Goal: Task Accomplishment & Management: Use online tool/utility

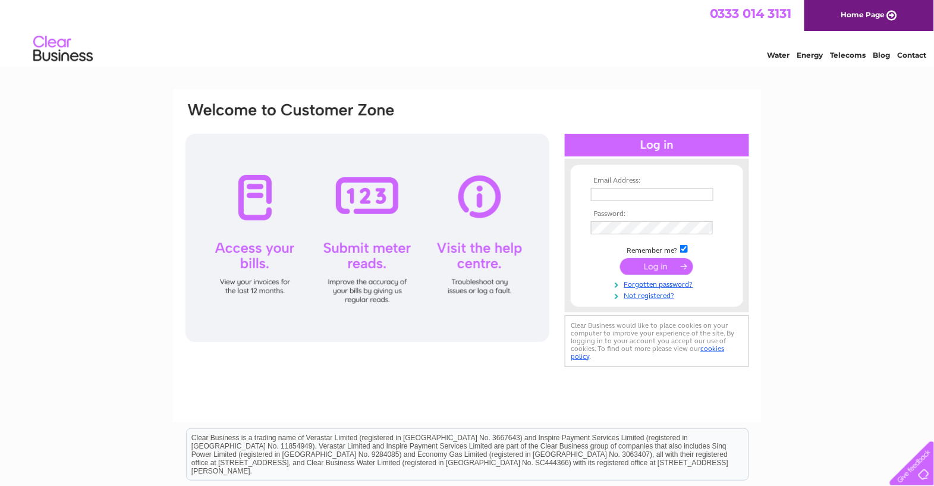
type input "James.simpson1@tiscali.co.uk"
click at [591, 257] on td at bounding box center [657, 266] width 138 height 23
click at [645, 269] on input "submit" at bounding box center [656, 266] width 73 height 17
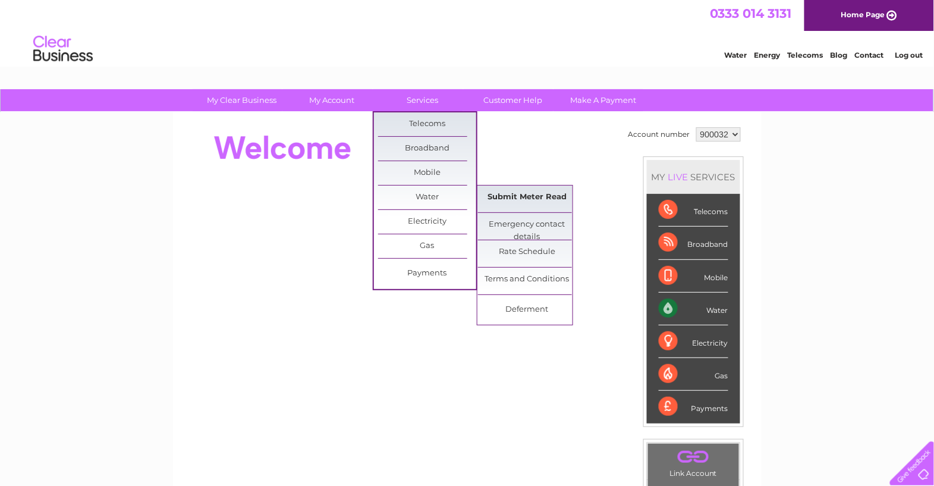
click at [530, 196] on link "Submit Meter Read" at bounding box center [527, 197] width 98 height 24
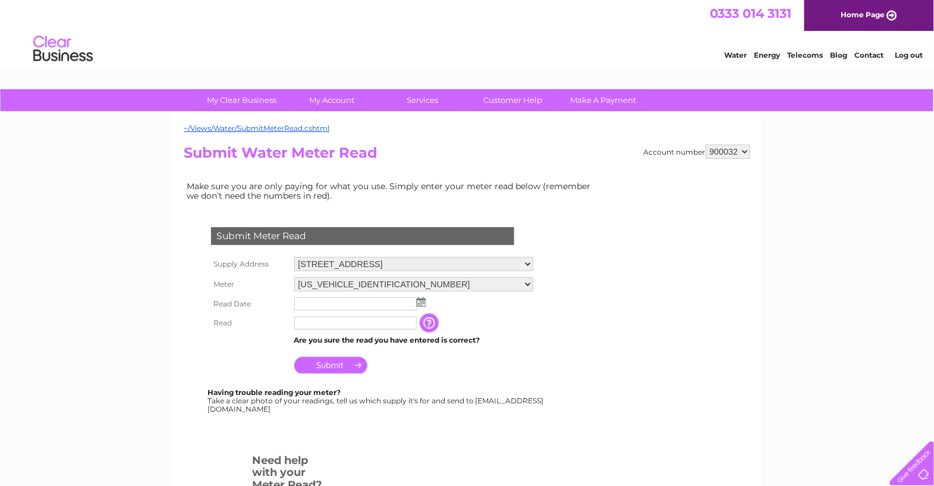
click at [418, 305] on img at bounding box center [421, 302] width 9 height 10
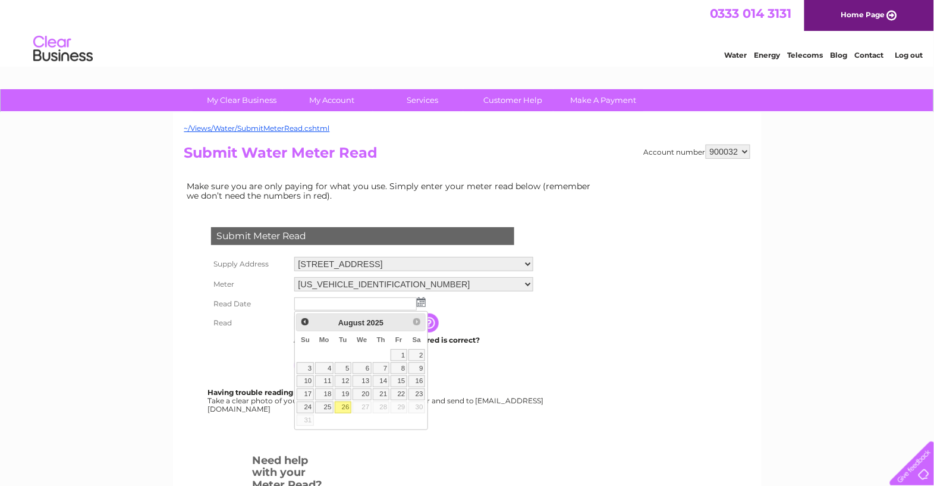
click at [344, 406] on link "26" at bounding box center [343, 407] width 17 height 12
type input "[DATE]"
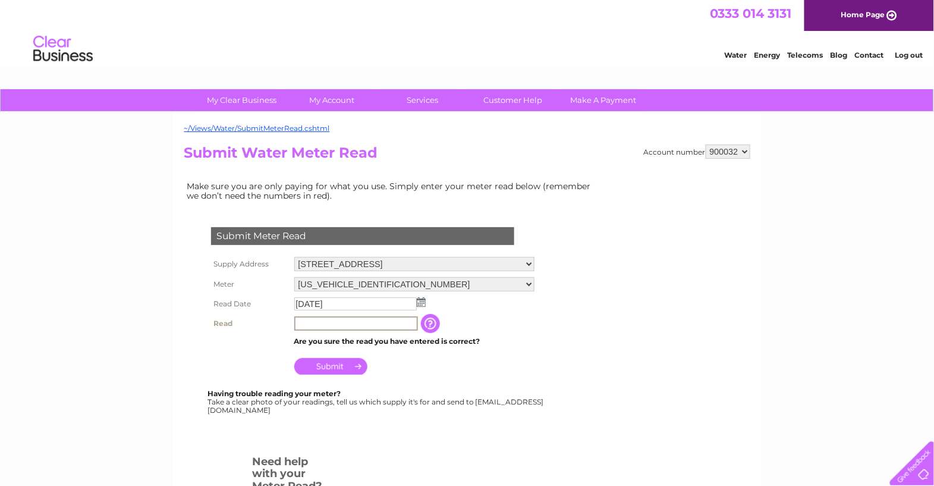
click at [310, 324] on input "text" at bounding box center [356, 323] width 124 height 14
type input "00122"
click at [339, 367] on input "Submit" at bounding box center [330, 366] width 73 height 17
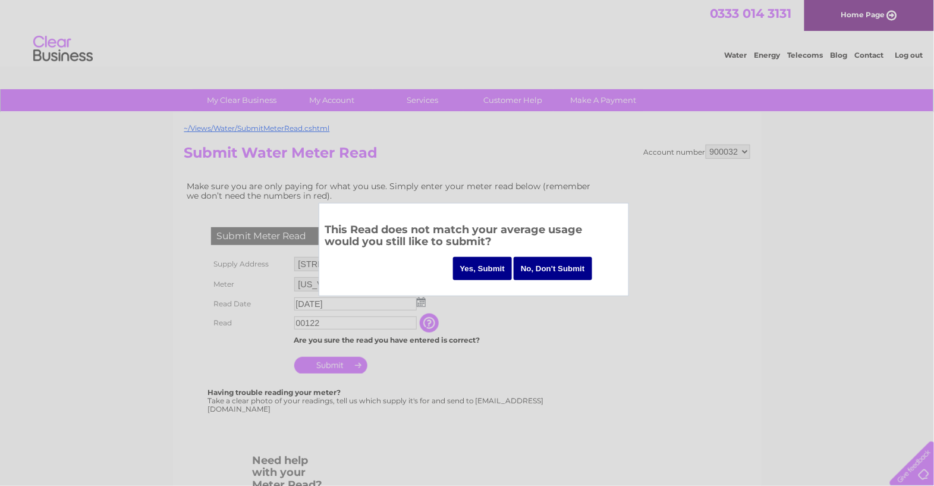
click at [483, 263] on input "Yes, Submit" at bounding box center [482, 268] width 59 height 23
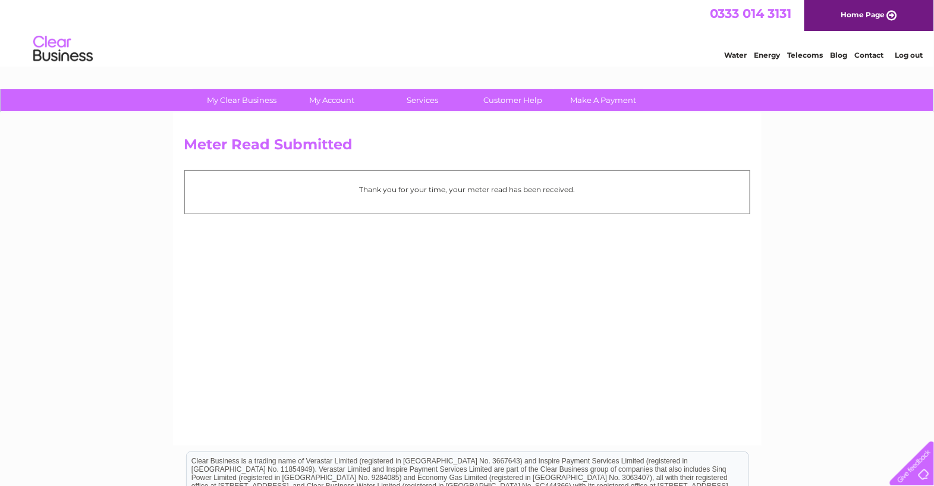
click at [907, 55] on link "Log out" at bounding box center [909, 55] width 28 height 9
